Goal: Communication & Community: Answer question/provide support

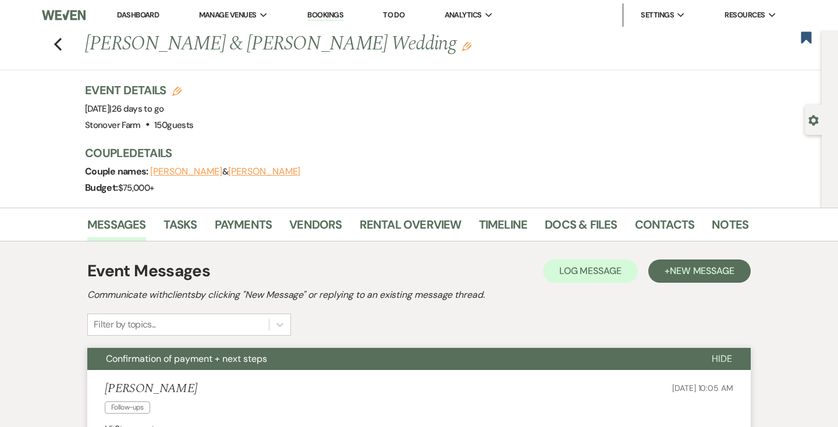
click at [140, 13] on link "Dashboard" at bounding box center [138, 15] width 42 height 10
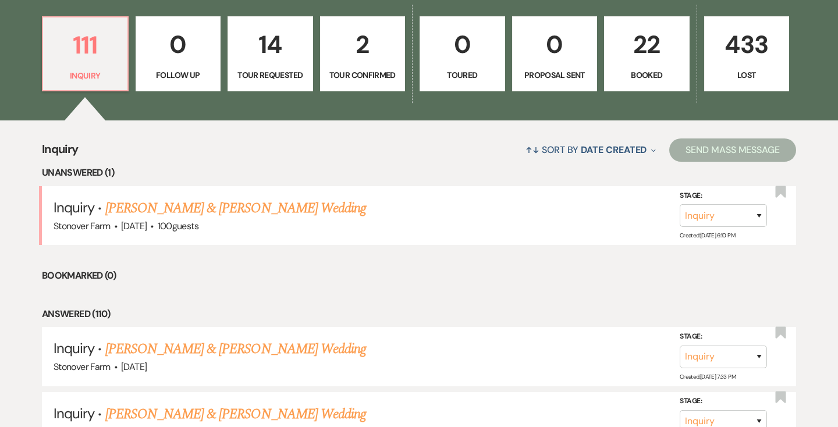
scroll to position [331, 0]
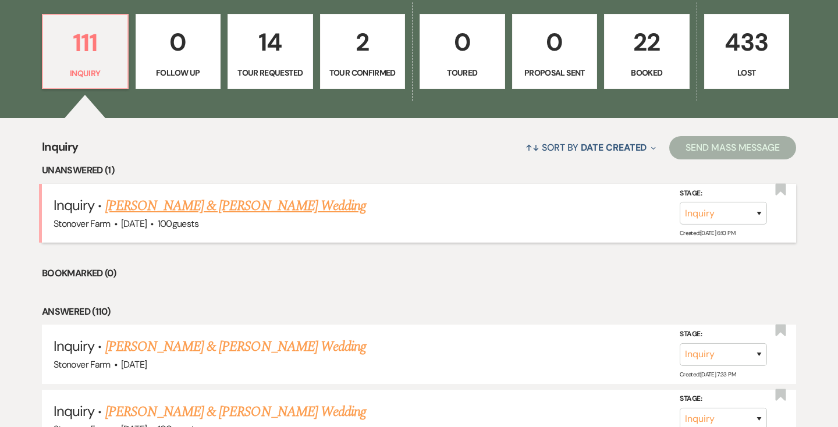
click at [214, 209] on link "[PERSON_NAME] & [PERSON_NAME] Wedding" at bounding box center [235, 205] width 261 height 21
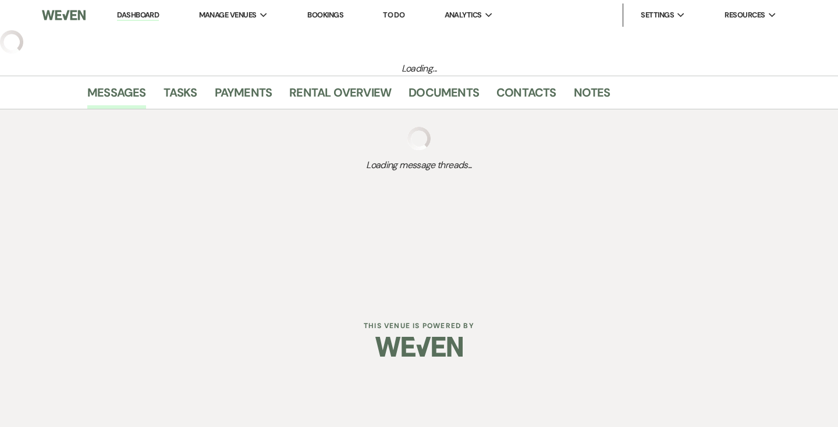
select select "5"
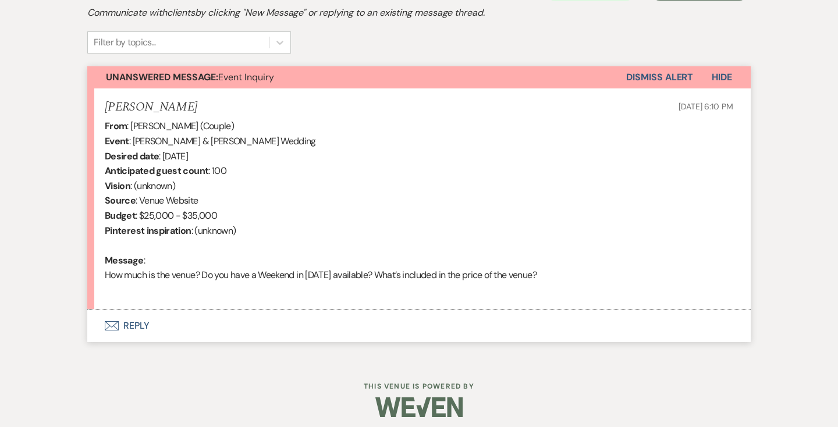
scroll to position [374, 0]
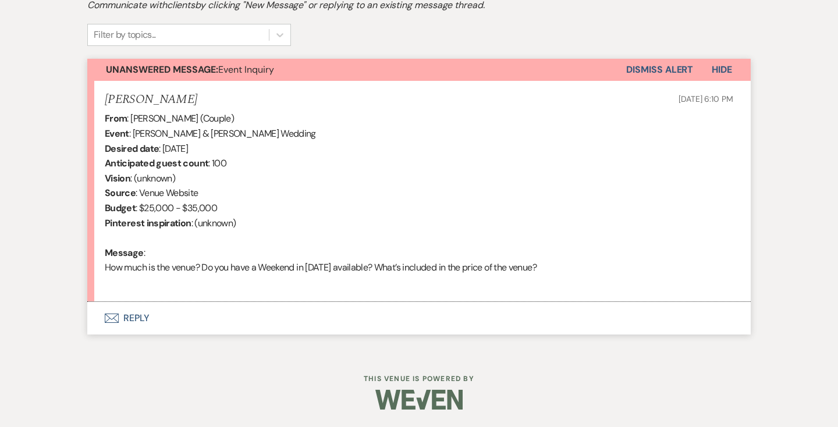
click at [135, 319] on button "Envelope Reply" at bounding box center [418, 318] width 663 height 33
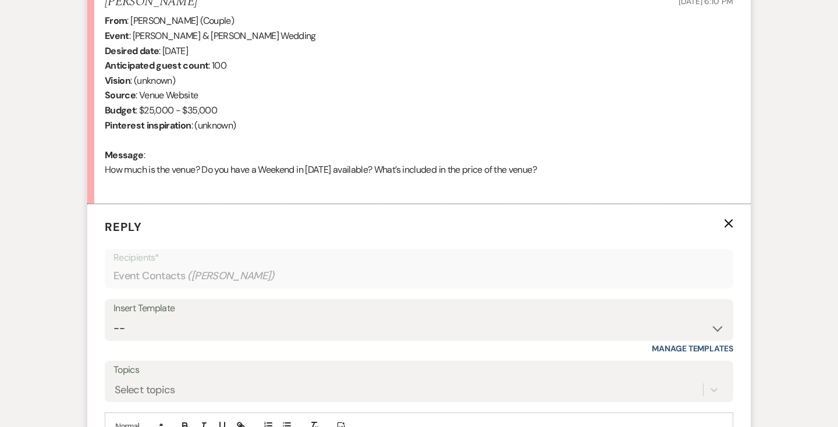
scroll to position [635, 0]
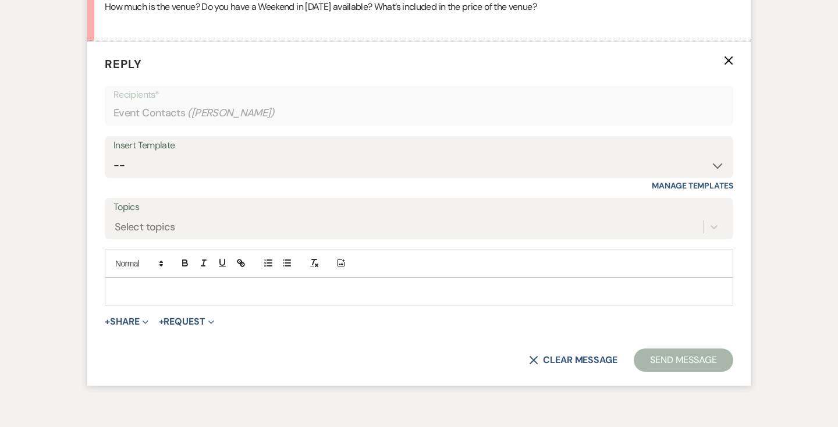
click at [194, 151] on div "Insert Template" at bounding box center [418, 145] width 611 height 17
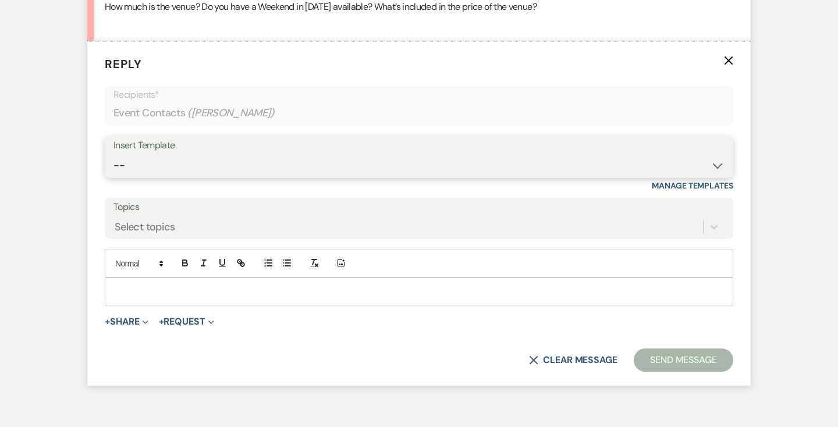
click at [176, 162] on select "-- Weven Planning Portal Introduction (Booked Events) Contract (Pre-Booked Lead…" at bounding box center [418, 165] width 611 height 23
select select "2446"
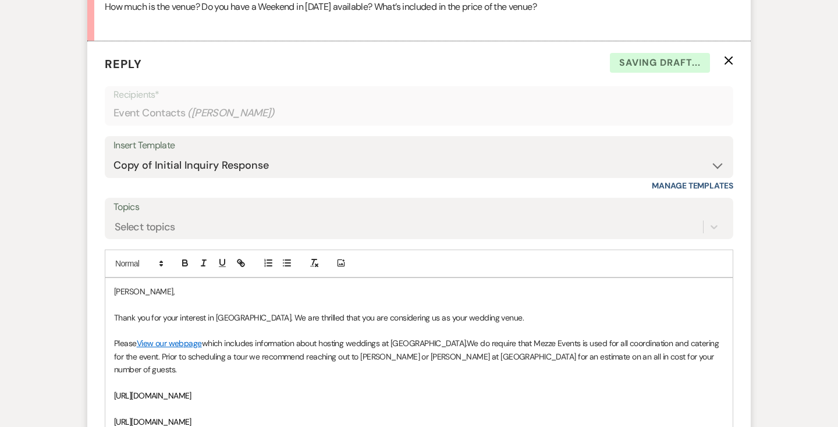
click at [554, 322] on p "Thank you for your interest in [GEOGRAPHIC_DATA]. We are thrilled that you are …" at bounding box center [419, 317] width 610 height 13
click at [501, 320] on p "Thank you for your interest in [GEOGRAPHIC_DATA]. We are thrilled that you are …" at bounding box center [419, 317] width 610 height 13
click at [691, 319] on p "Thank you for your interest in [GEOGRAPHIC_DATA]. We are thrilled that you are …" at bounding box center [419, 317] width 610 height 13
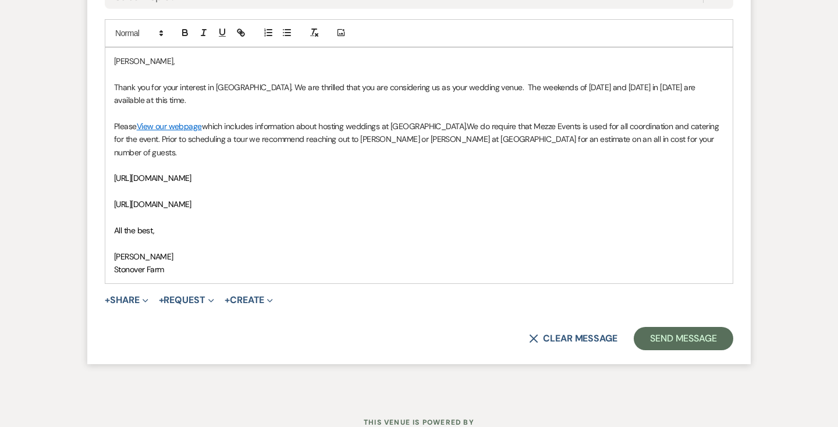
scroll to position [868, 0]
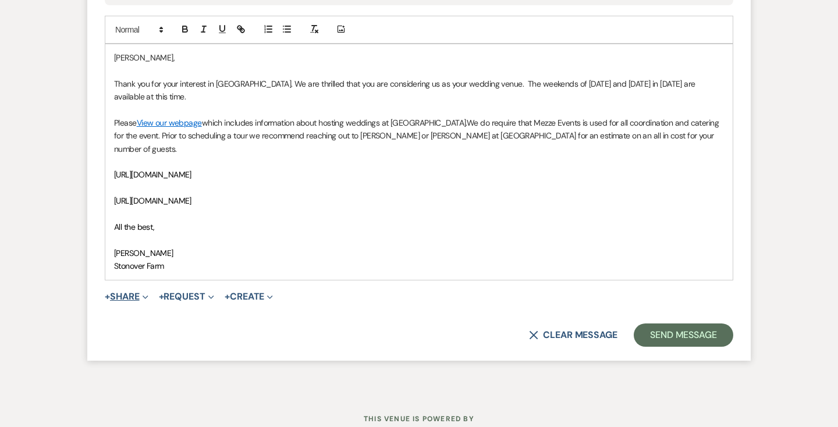
click at [147, 290] on span "Expand" at bounding box center [144, 296] width 9 height 12
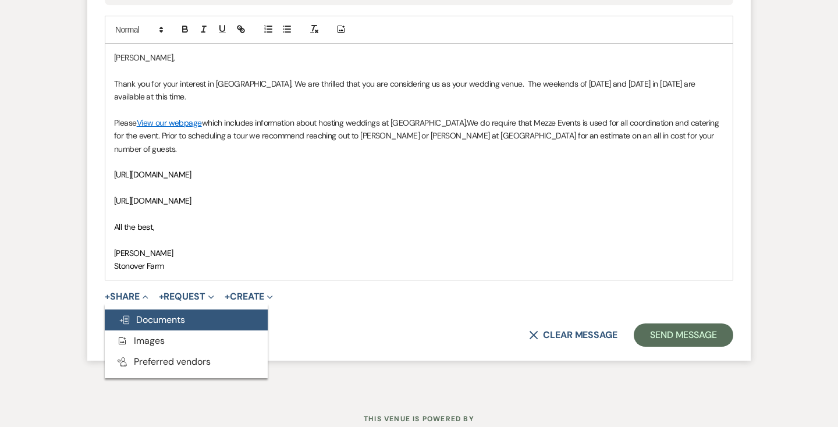
click at [149, 314] on span "Doc Upload Documents" at bounding box center [152, 320] width 66 height 12
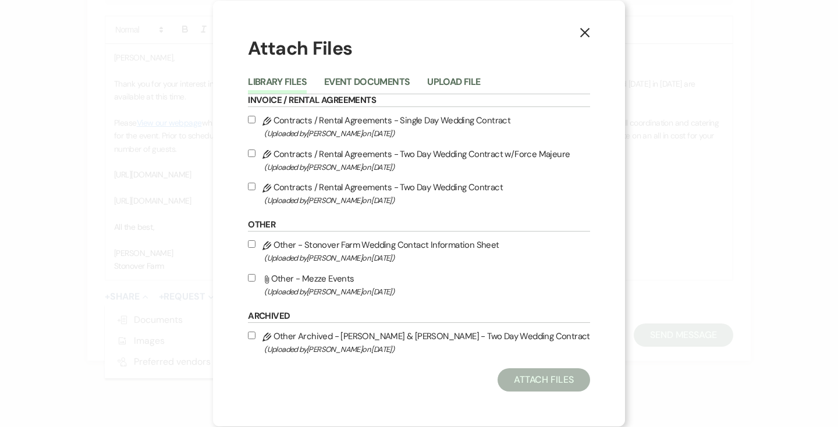
click at [255, 276] on input "Attach File Other - Mezze Events (Uploaded by [PERSON_NAME] on [DATE] )" at bounding box center [252, 278] width 8 height 8
checkbox input "true"
click at [529, 380] on button "Attach Files" at bounding box center [543, 379] width 92 height 23
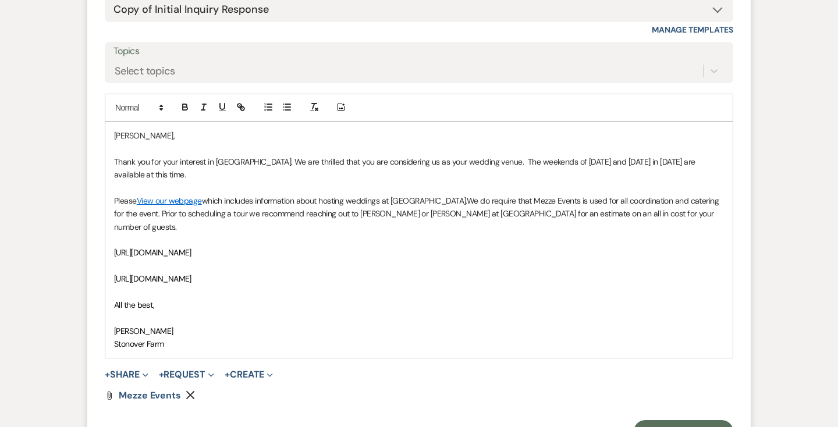
scroll to position [737, 0]
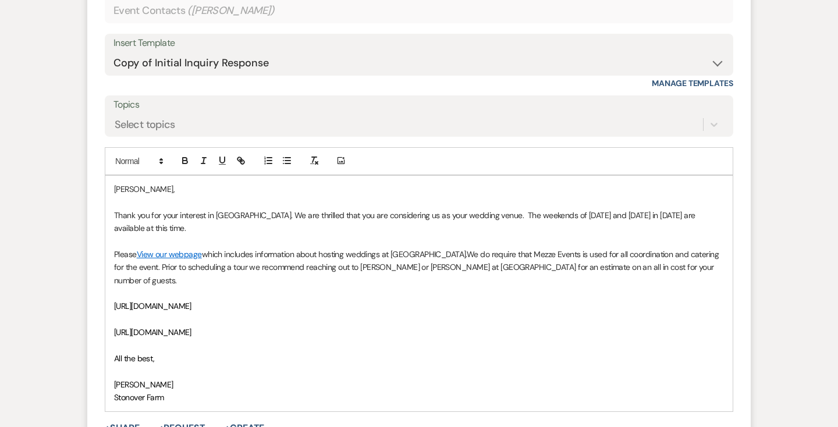
click at [115, 190] on p "[PERSON_NAME]," at bounding box center [419, 189] width 610 height 13
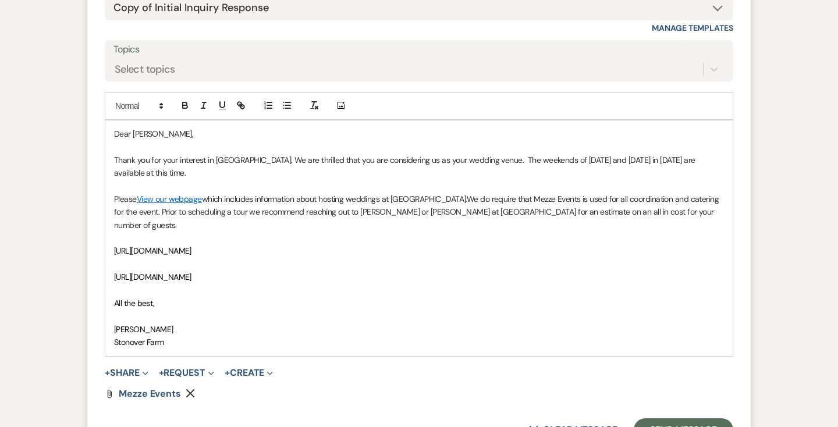
scroll to position [841, 0]
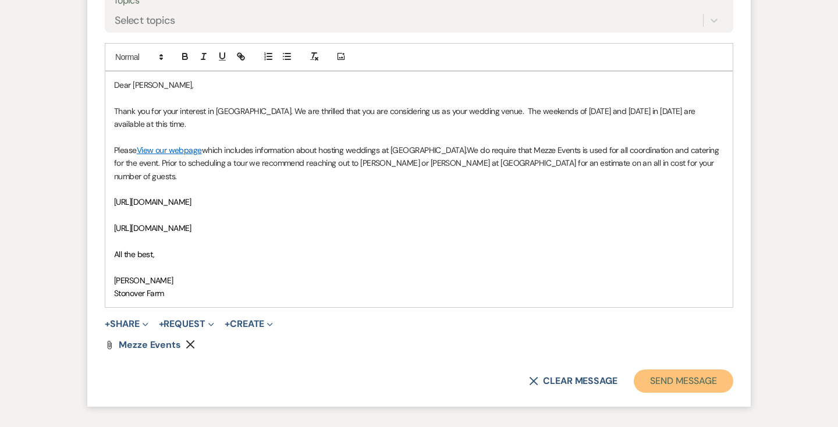
click at [666, 369] on button "Send Message" at bounding box center [682, 380] width 99 height 23
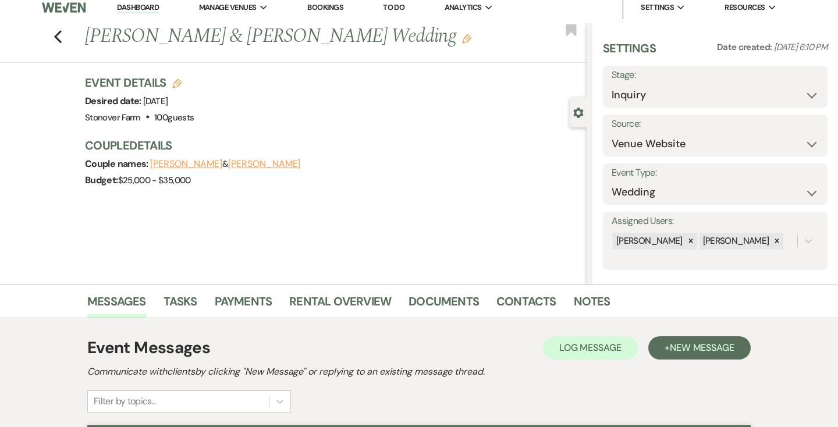
scroll to position [0, 0]
